Goal: Transaction & Acquisition: Purchase product/service

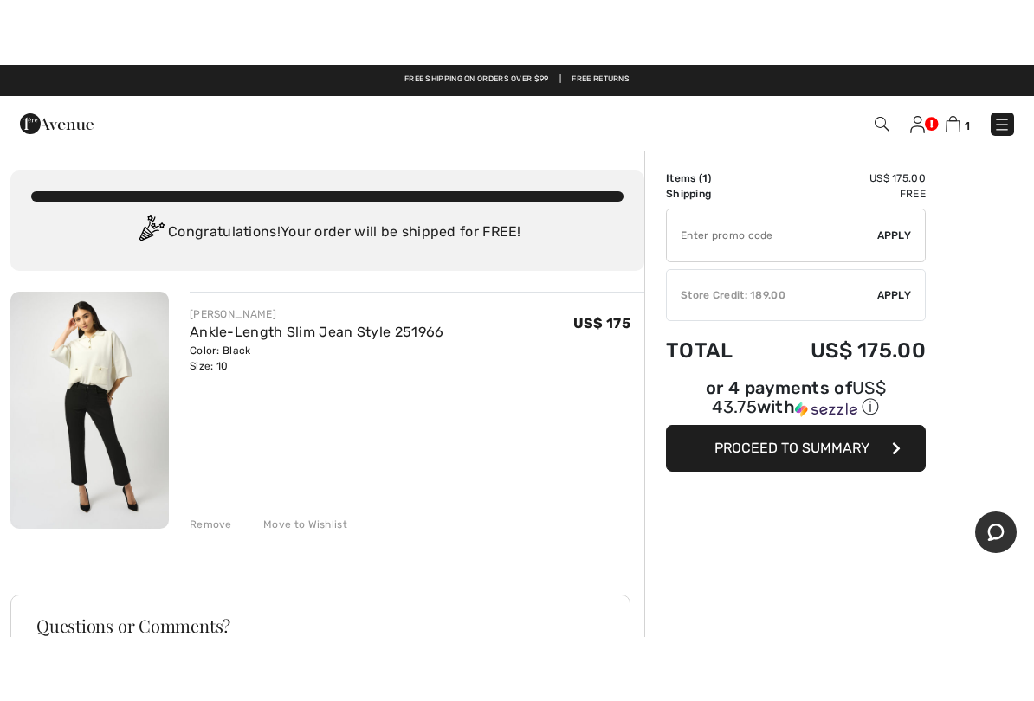
scroll to position [23, 0]
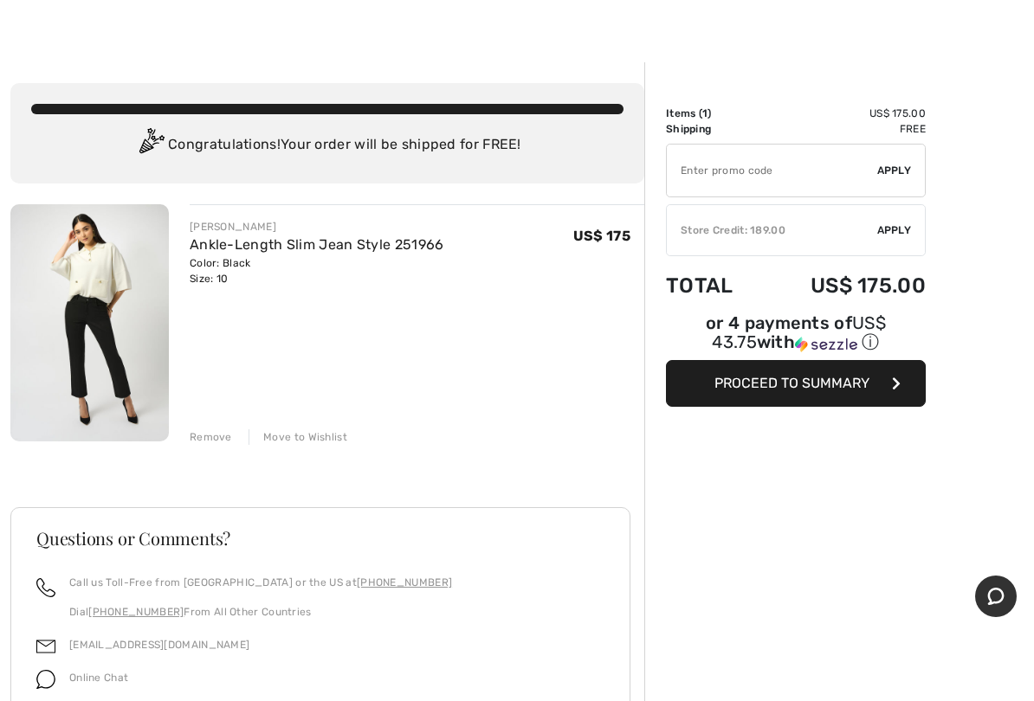
click at [795, 239] on div "✔ Store Credit: 189.00 Apply Remove" at bounding box center [796, 230] width 260 height 52
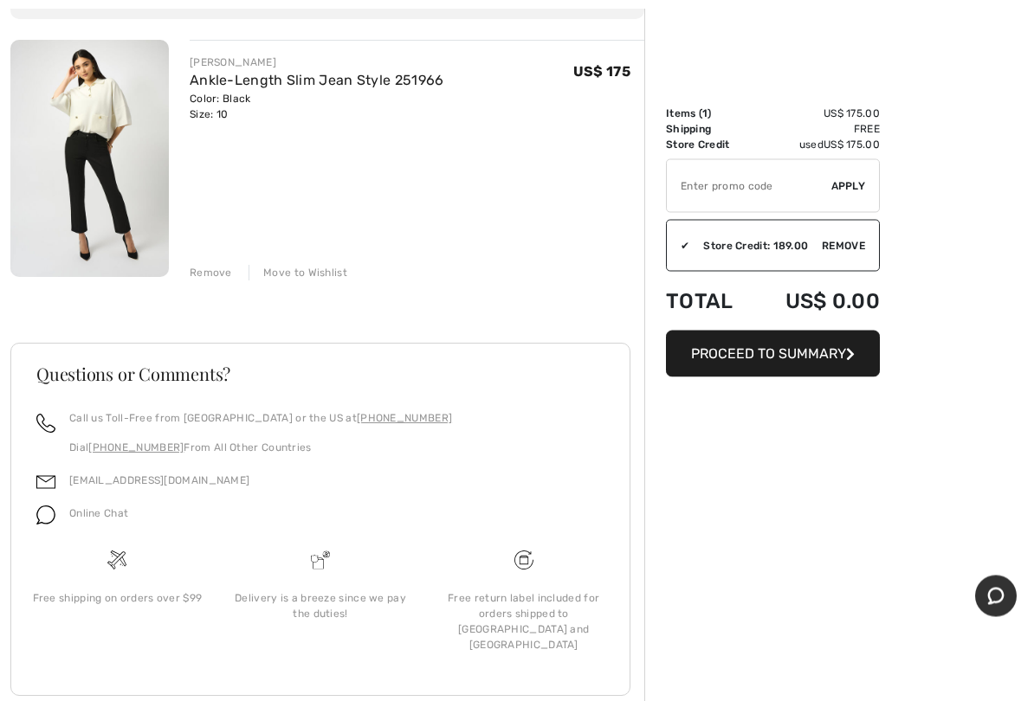
scroll to position [187, 0]
click at [786, 359] on span "Proceed to Summary" at bounding box center [768, 353] width 155 height 16
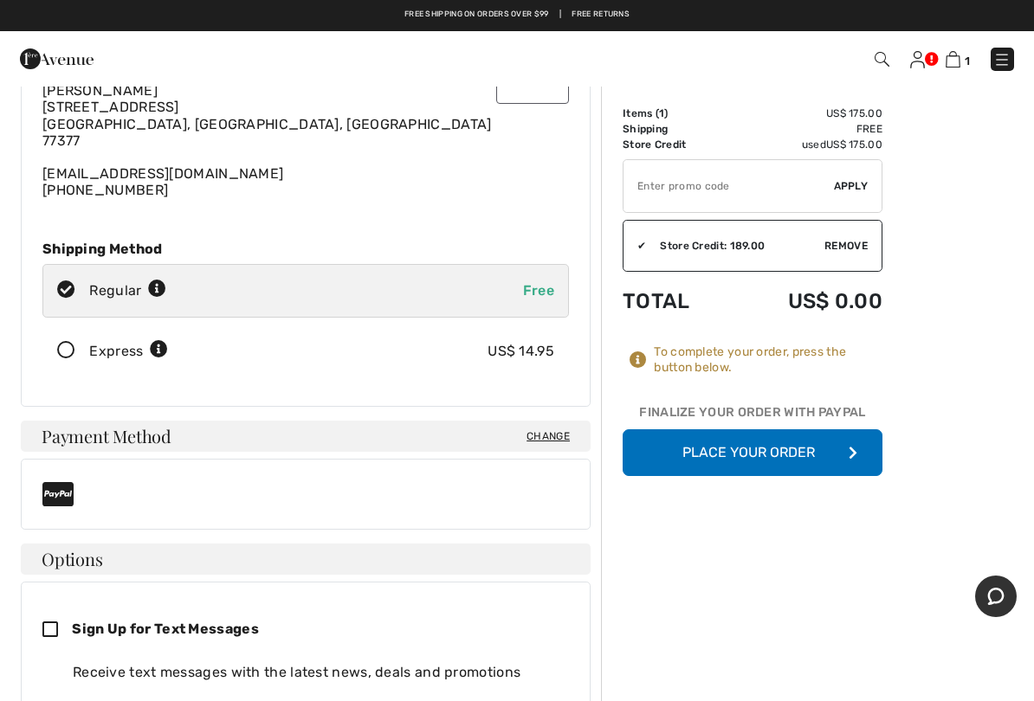
scroll to position [96, 0]
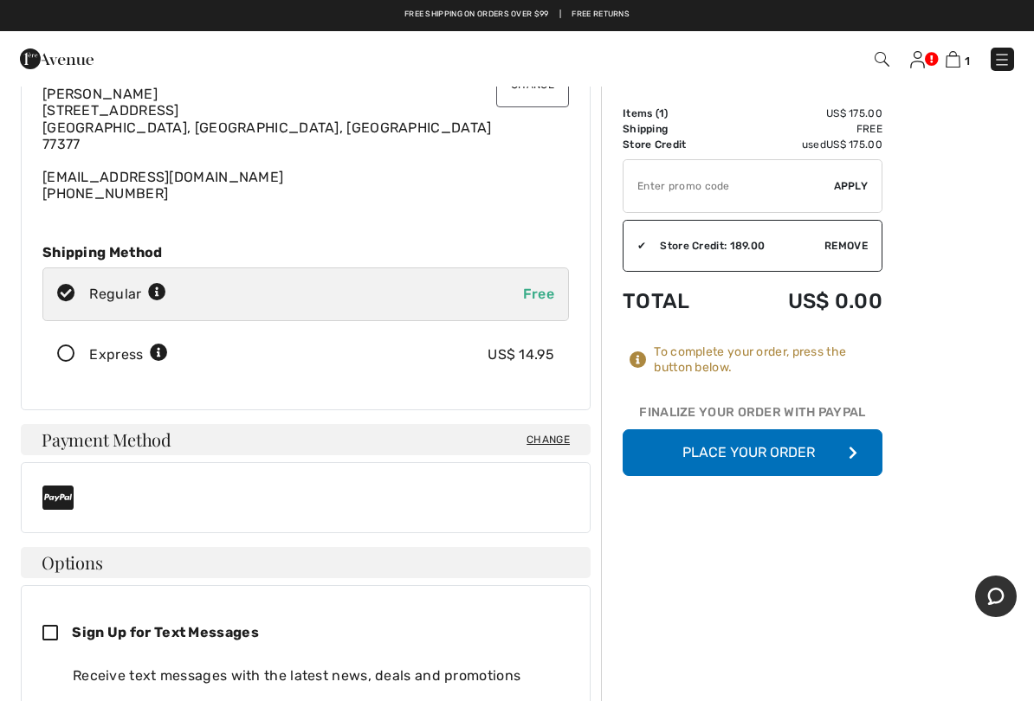
click at [79, 352] on icon at bounding box center [66, 354] width 46 height 18
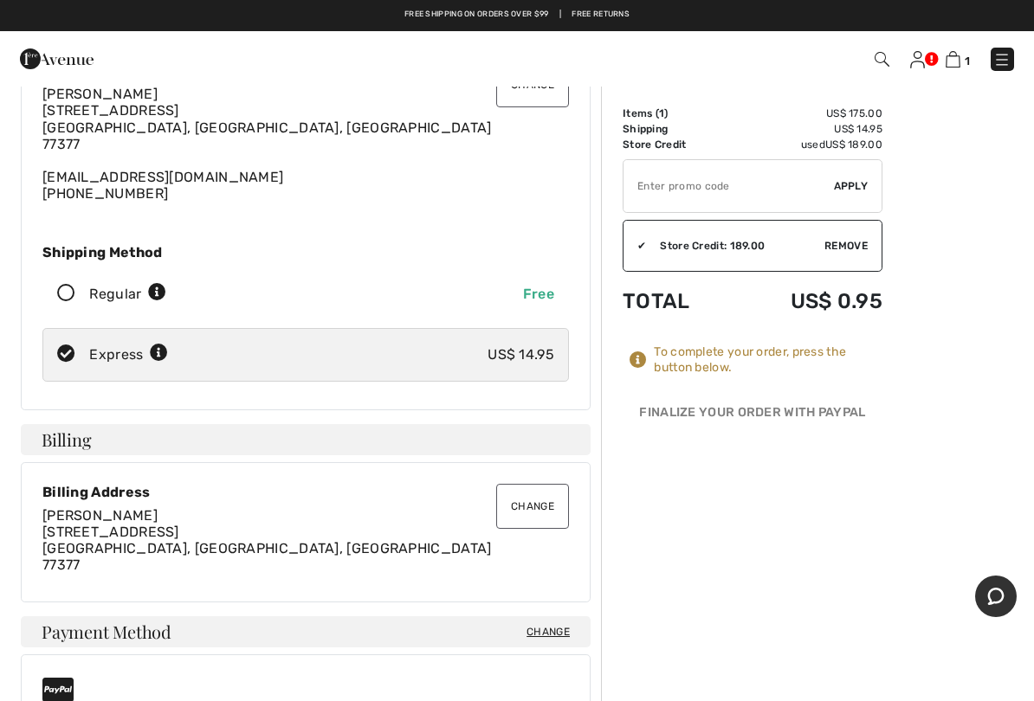
click at [69, 298] on icon at bounding box center [66, 294] width 46 height 18
radio input "true"
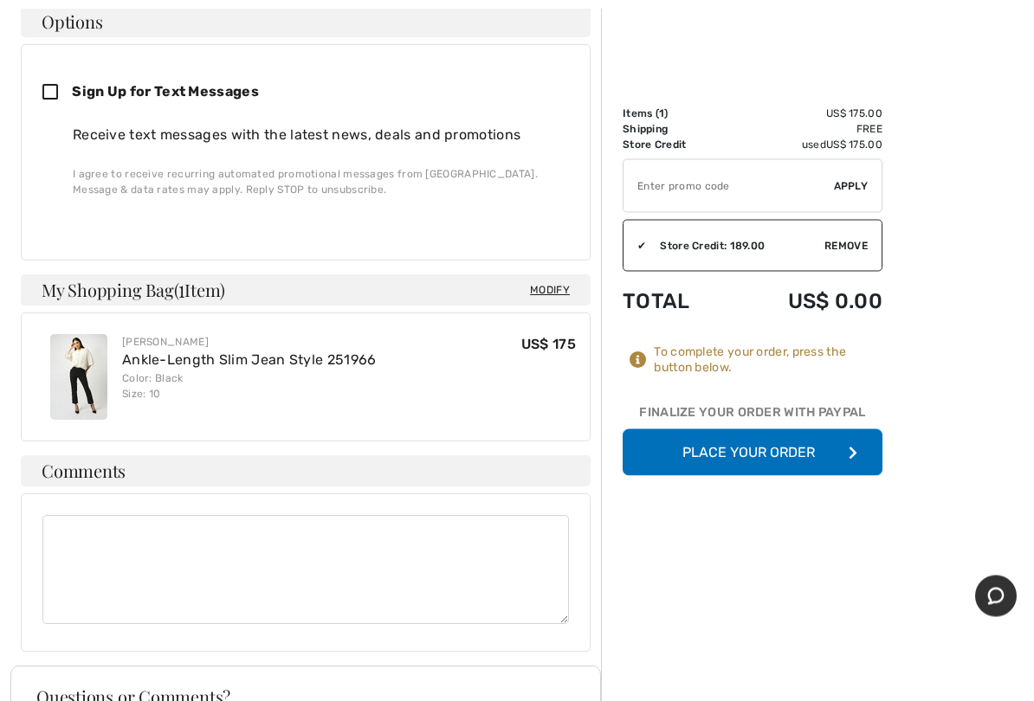
scroll to position [638, 0]
click at [762, 454] on button "Place Your Order" at bounding box center [753, 452] width 260 height 47
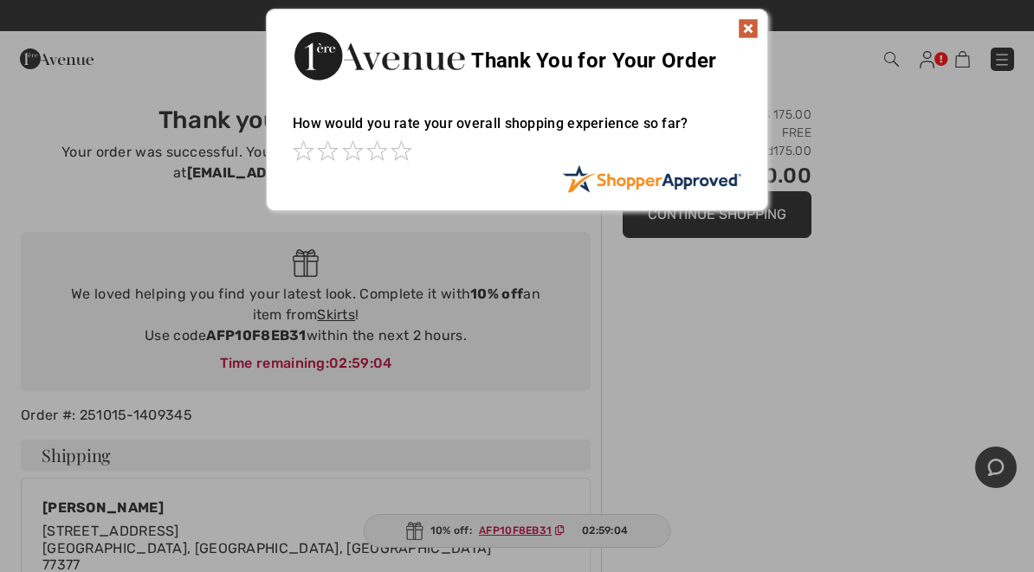
click at [746, 30] on img at bounding box center [748, 28] width 21 height 21
